Goal: Complete application form: Complete application form

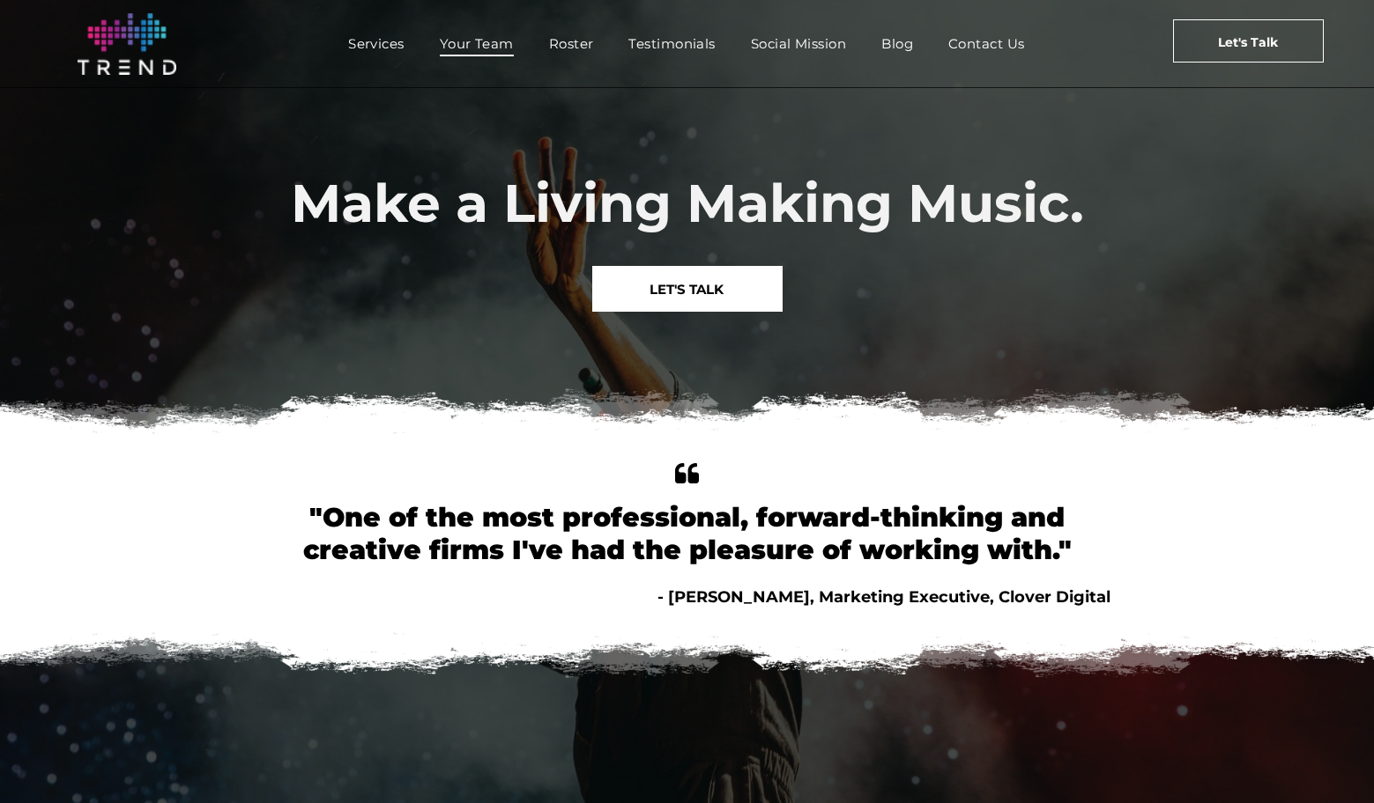
click at [498, 48] on span "Your Team" at bounding box center [477, 44] width 74 height 26
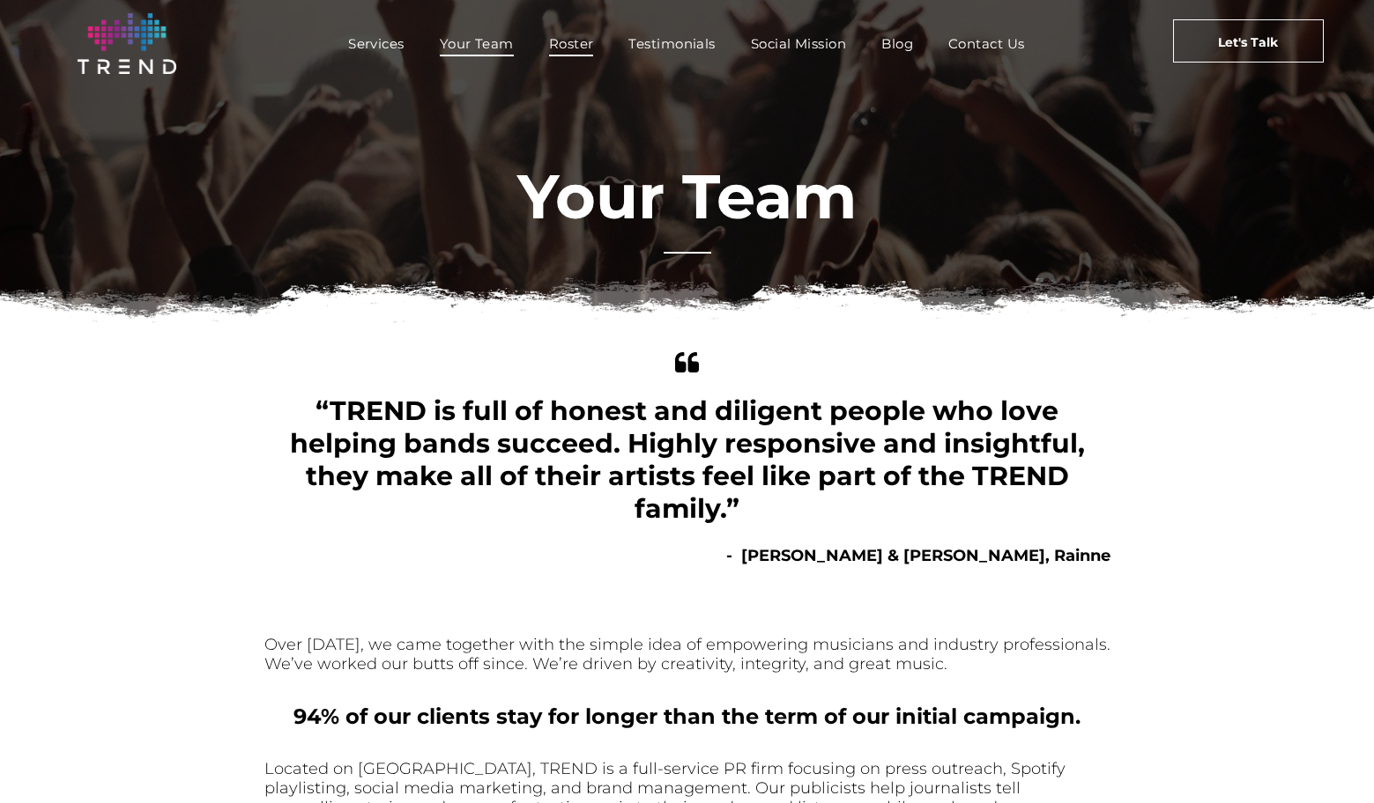
click at [579, 43] on span "Roster" at bounding box center [571, 44] width 45 height 26
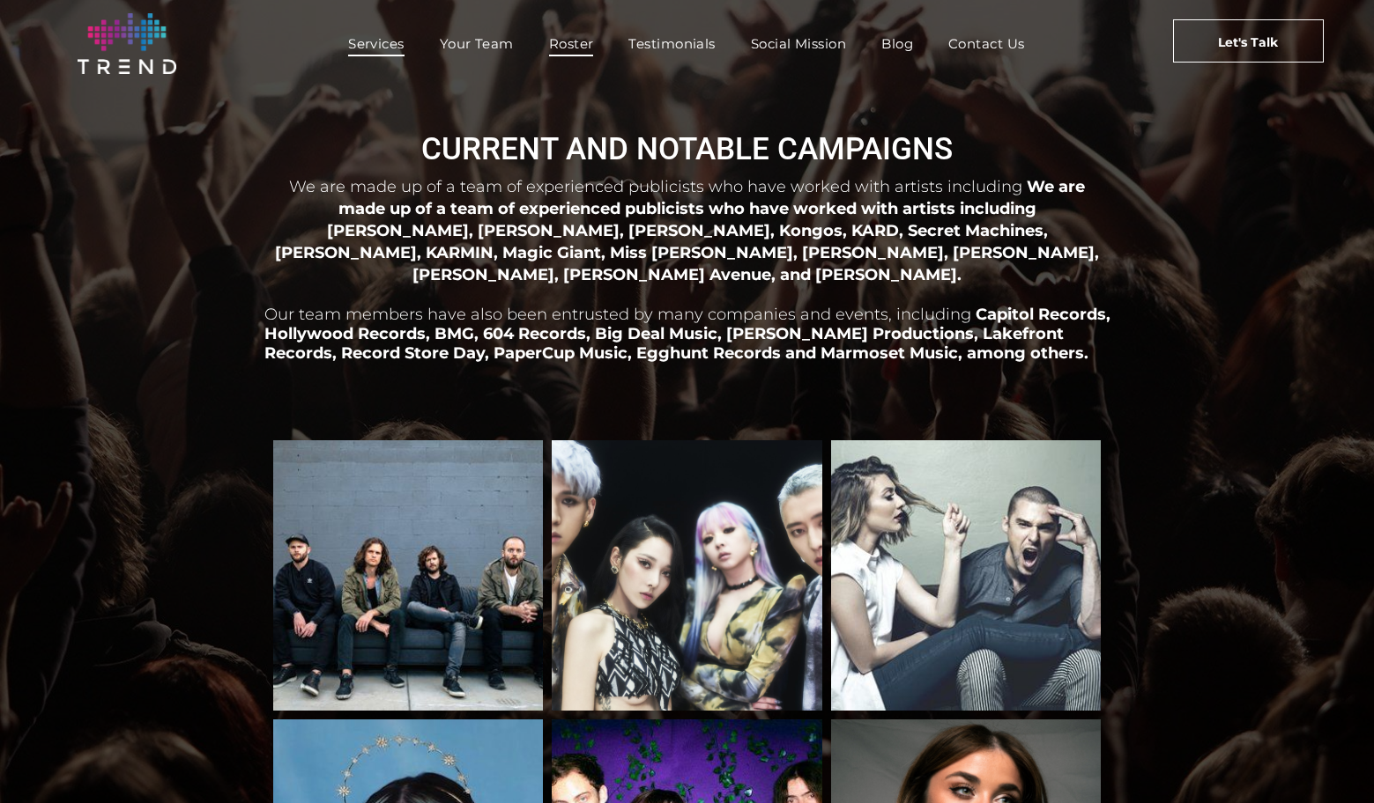
click at [388, 45] on span "Services" at bounding box center [376, 44] width 56 height 26
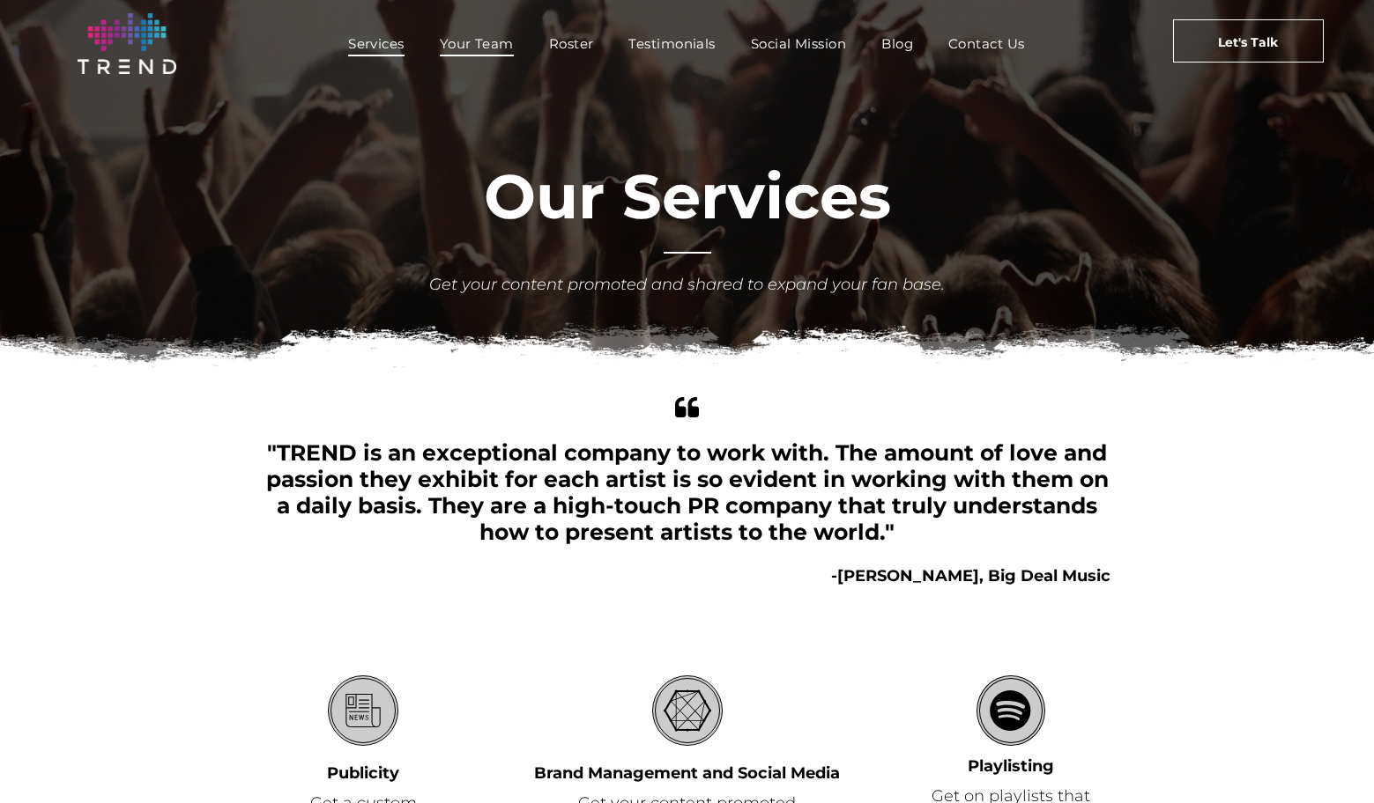
click at [478, 41] on span "Your Team" at bounding box center [477, 44] width 74 height 26
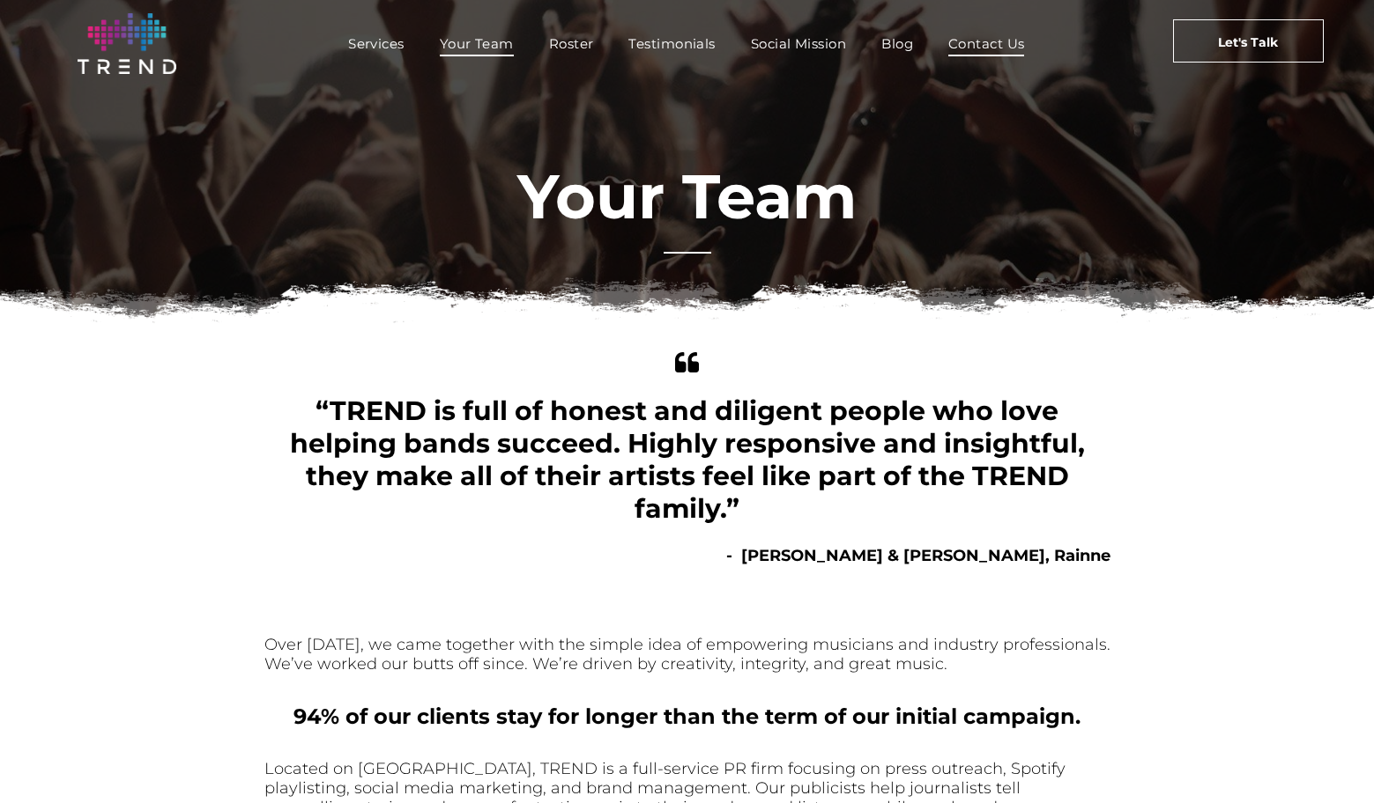
click at [1003, 45] on span "Contact Us" at bounding box center [986, 44] width 77 height 26
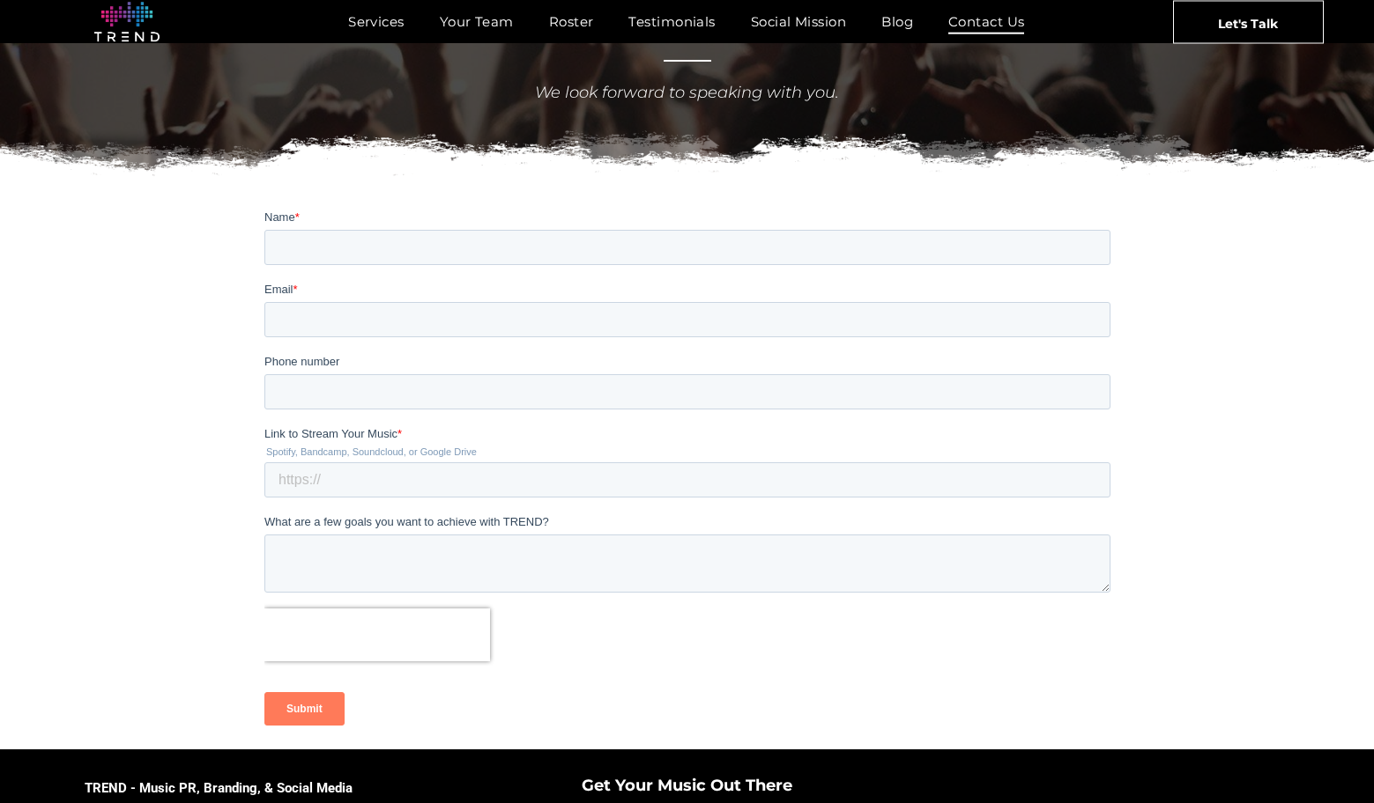
scroll to position [133, 0]
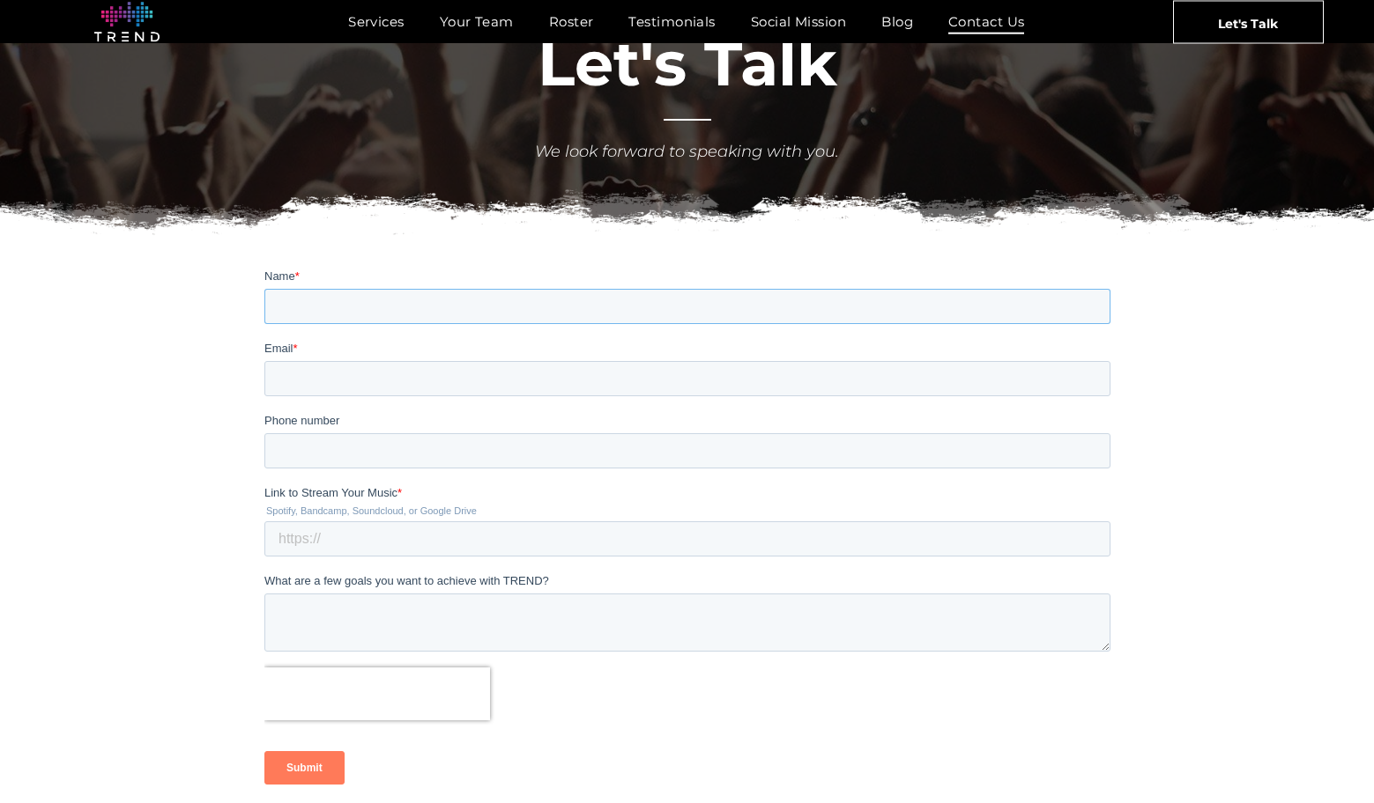
click at [464, 310] on input "Name *" at bounding box center [686, 306] width 846 height 35
type input "Joe Oxman (Super Bonanza)"
drag, startPoint x: 361, startPoint y: 389, endPoint x: 1619, endPoint y: 290, distance: 1262.0
click at [361, 389] on input "Email *" at bounding box center [686, 378] width 846 height 35
type input "jsoxman@yahoo.com"
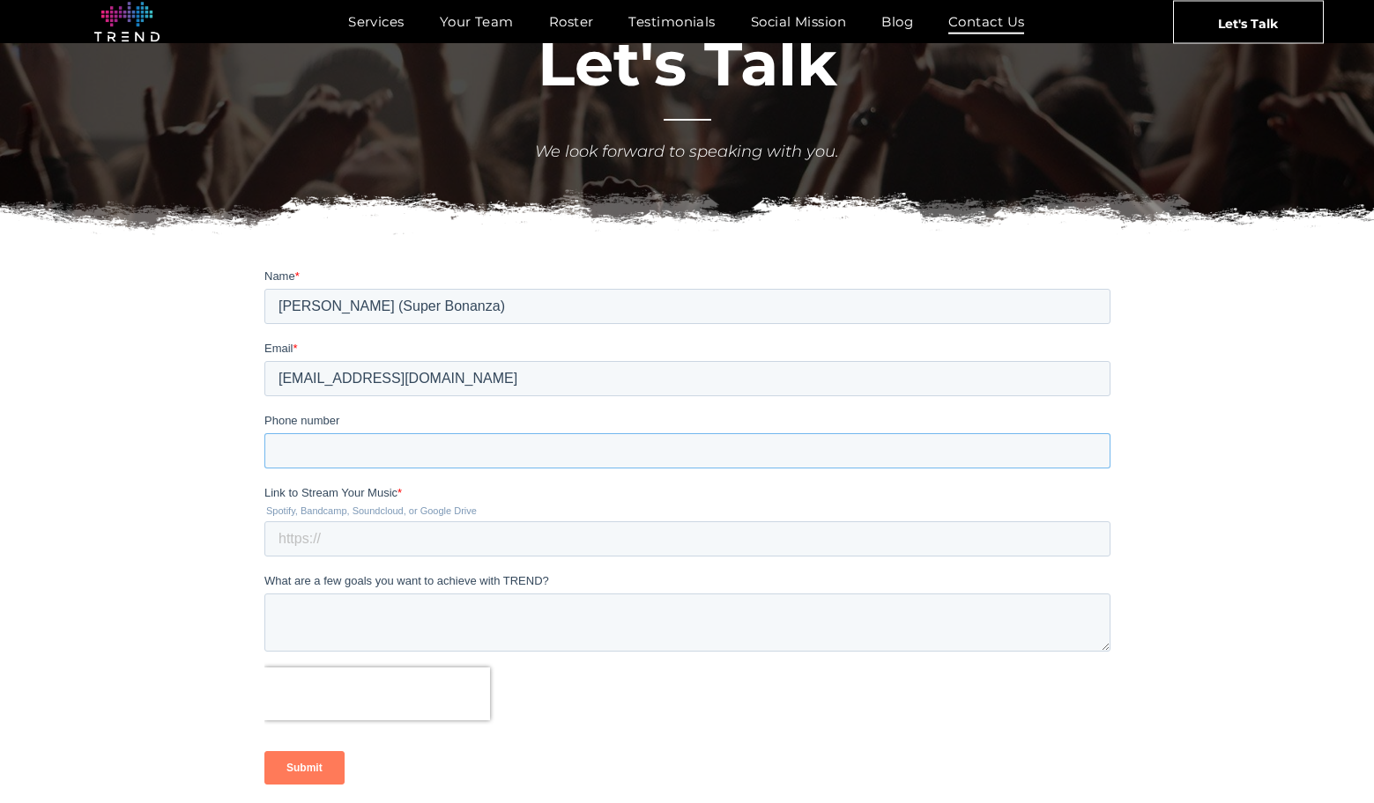
click at [451, 450] on input "Phone number" at bounding box center [686, 450] width 846 height 35
type input "15105073753"
click at [344, 536] on input "Link to Stream Your Music *" at bounding box center [686, 539] width 846 height 35
paste input "https://open.spotify.com/artist/6inRVX9AwXE55KLB5wmLdf"
type input "https://open.spotify.com/artist/6inRVX9AwXE55KLB5wmLdf"
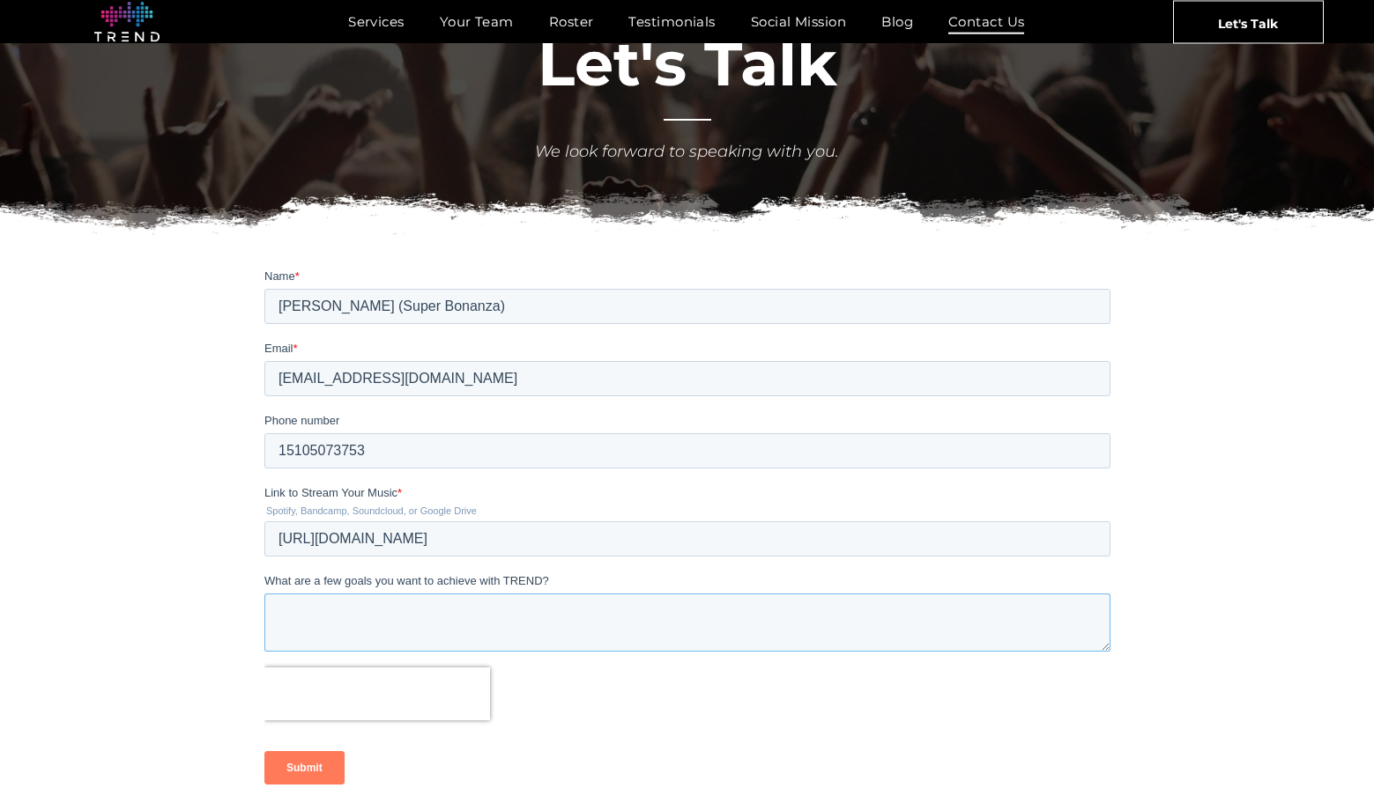
click at [377, 601] on textarea "What are a few goals you want to achieve with TREND?" at bounding box center [686, 623] width 846 height 58
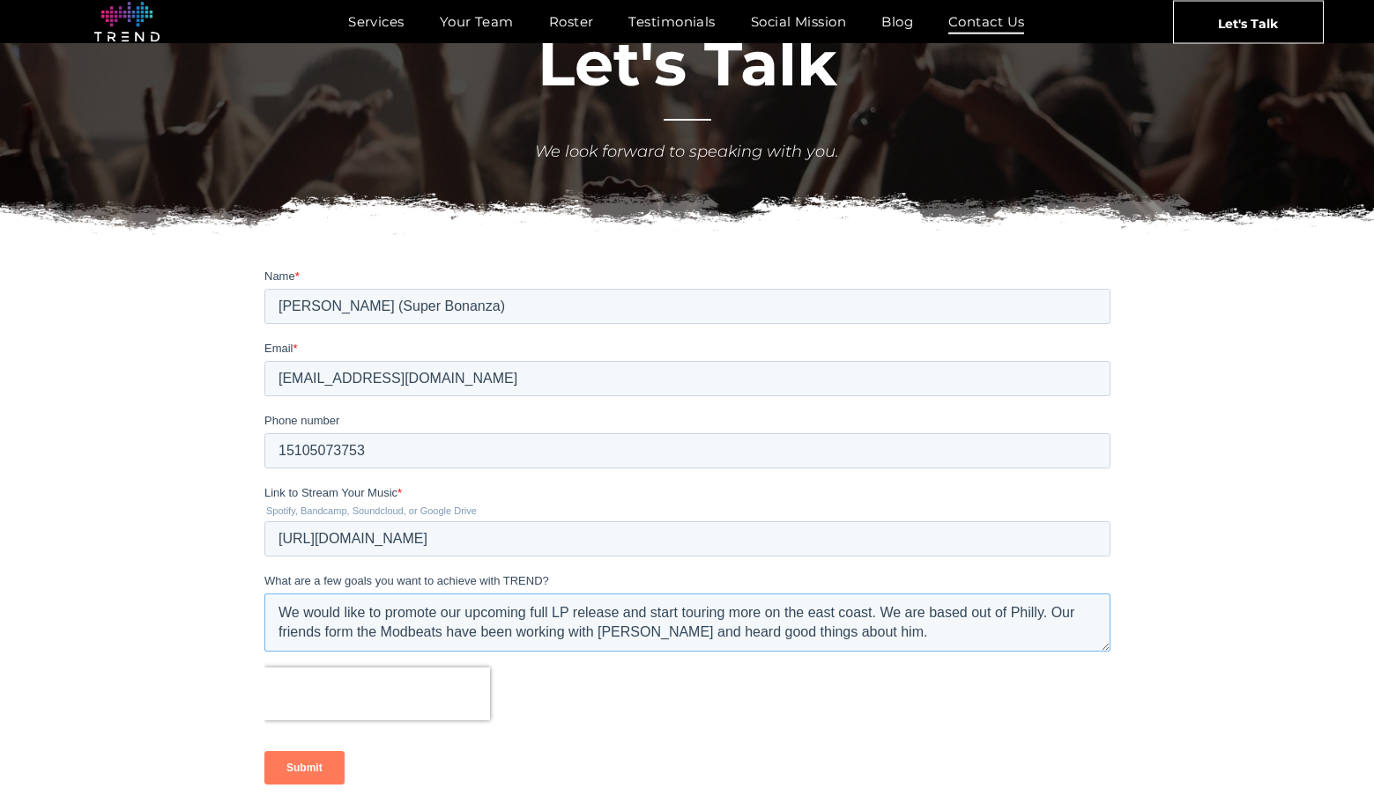
drag, startPoint x: 351, startPoint y: 634, endPoint x: 383, endPoint y: 618, distance: 36.3
click at [366, 627] on textarea "We would like to promote our upcoming full LP release and start touring more on…" at bounding box center [686, 623] width 846 height 58
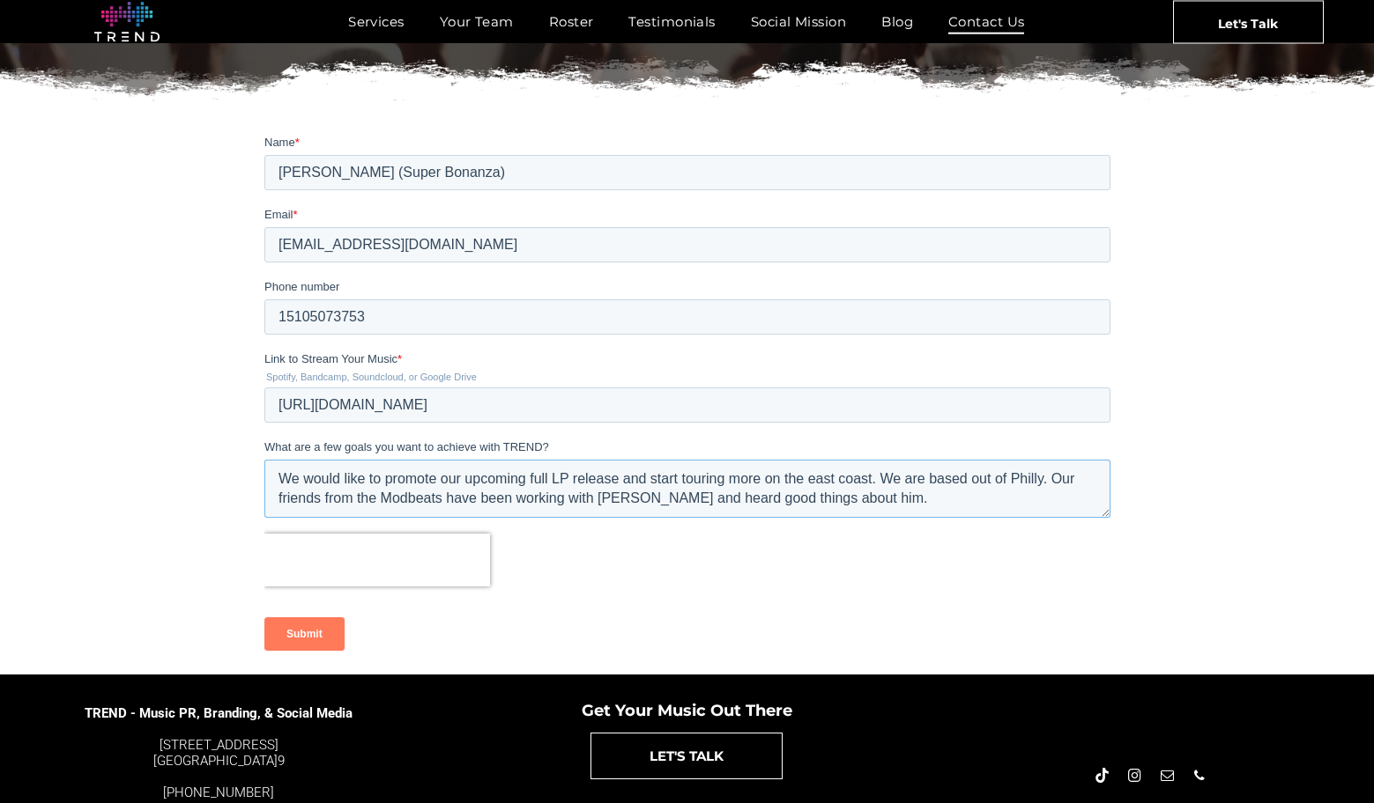
scroll to position [290, 0]
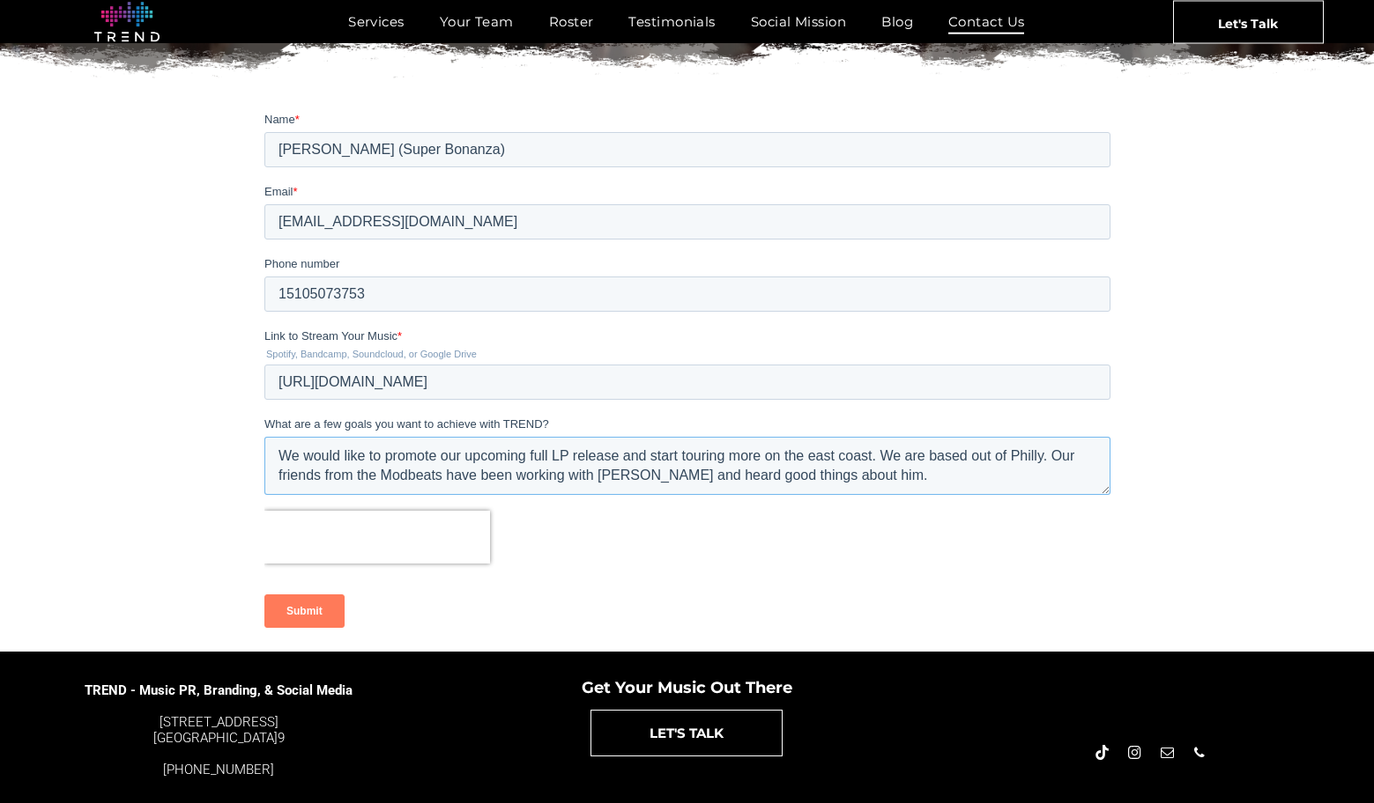
type textarea "We would like to promote our upcoming full LP release and start touring more on…"
click at [296, 606] on input "Submit" at bounding box center [303, 611] width 80 height 33
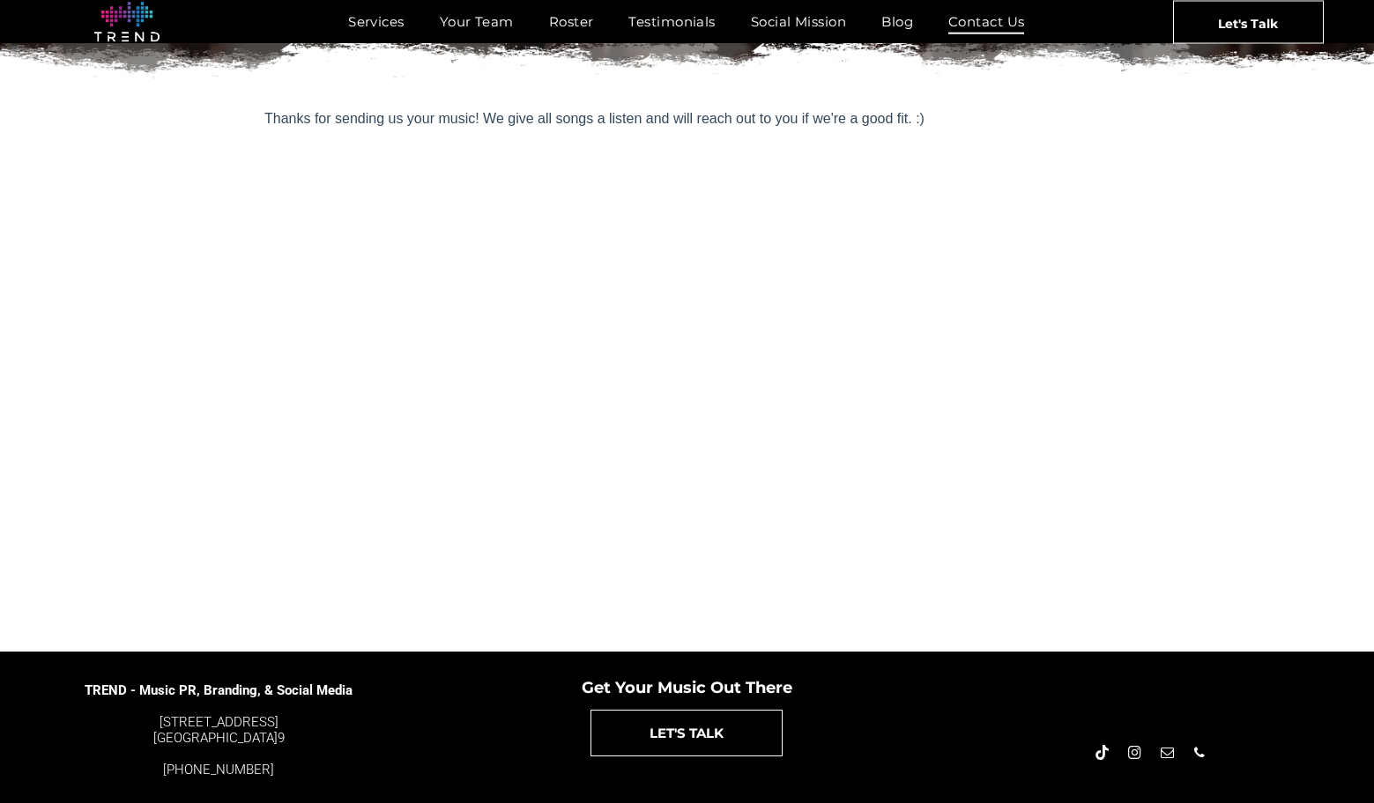
scroll to position [44, 0]
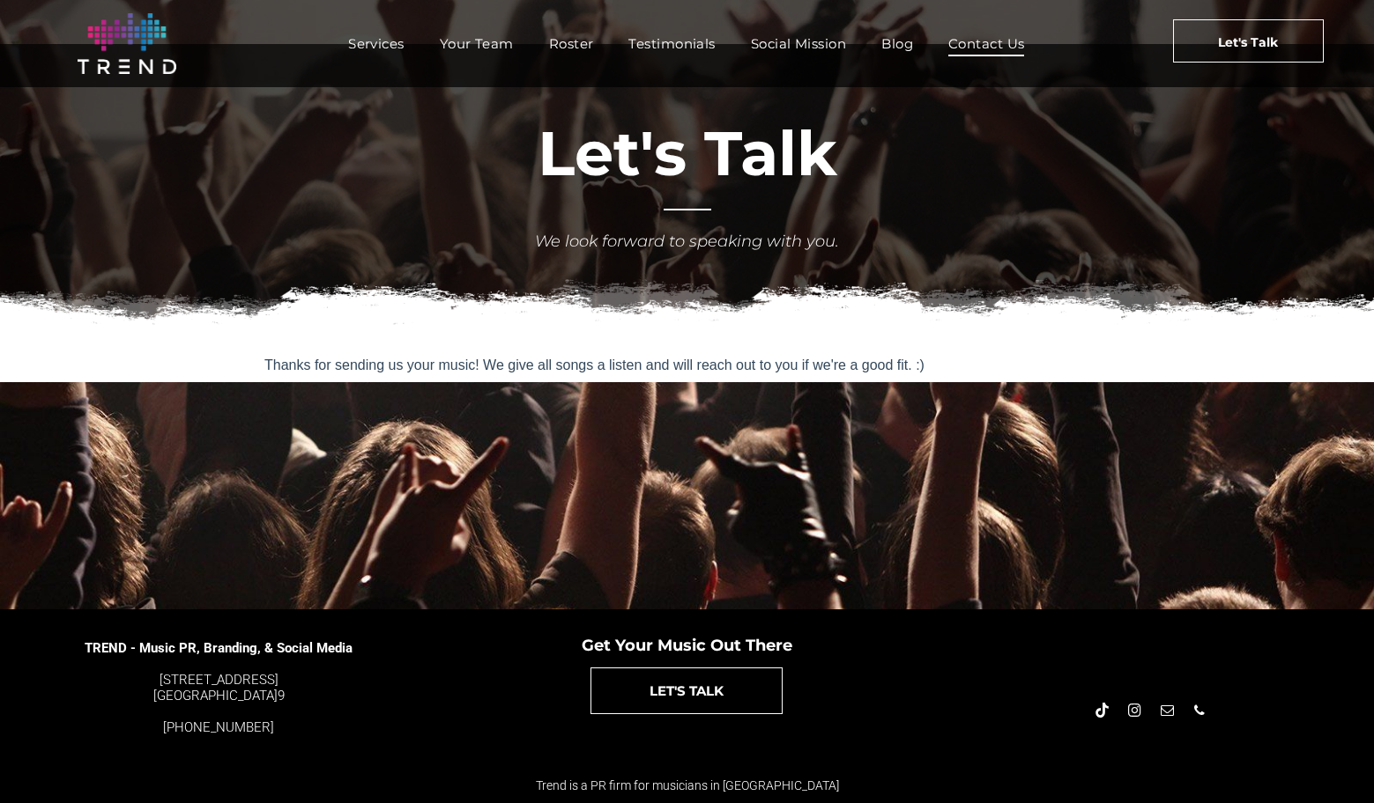
click at [1018, 42] on span "Contact Us" at bounding box center [986, 44] width 77 height 26
click at [562, 39] on span "Roster" at bounding box center [571, 44] width 45 height 26
